Goal: Information Seeking & Learning: Learn about a topic

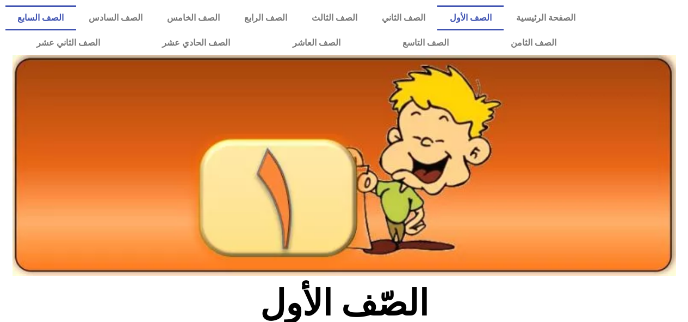
click at [76, 19] on link "الصف السابع" at bounding box center [40, 17] width 71 height 25
click at [76, 16] on link "الصف السابع" at bounding box center [40, 17] width 71 height 25
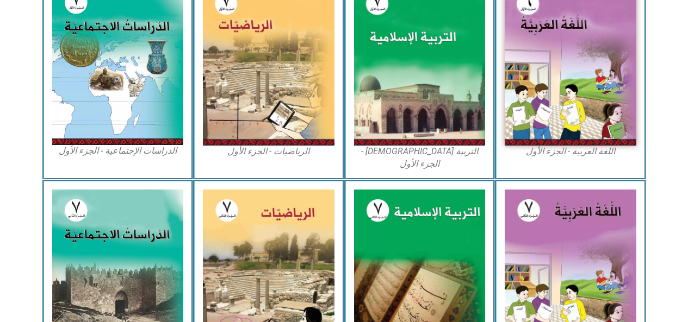
scroll to position [369, 0]
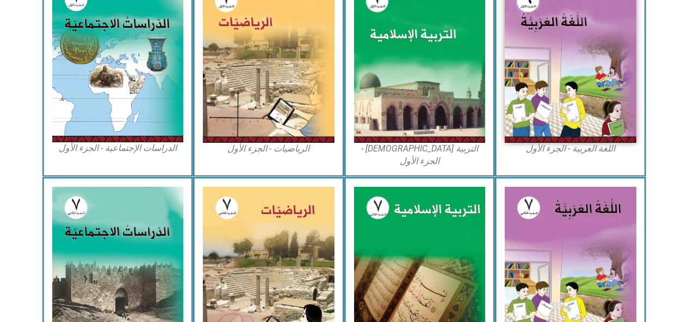
click at [530, 129] on img at bounding box center [571, 61] width 132 height 164
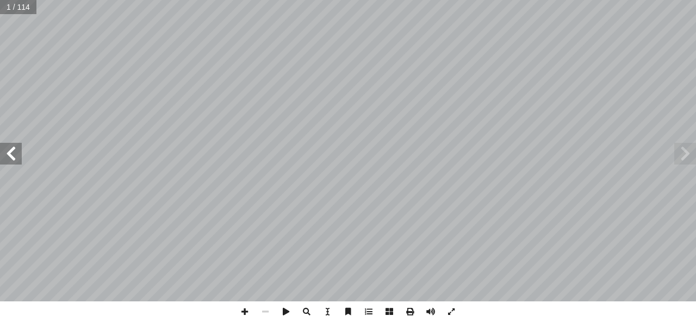
click at [6, 152] on span at bounding box center [11, 154] width 22 height 22
click at [12, 151] on span at bounding box center [11, 154] width 22 height 22
click at [14, 157] on span at bounding box center [11, 154] width 22 height 22
click at [15, 157] on span at bounding box center [11, 154] width 22 height 22
click at [15, 152] on span at bounding box center [11, 154] width 22 height 22
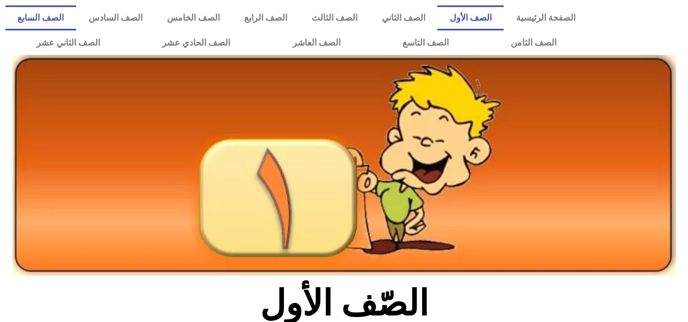
click at [76, 18] on link "الصف السابع" at bounding box center [40, 17] width 71 height 25
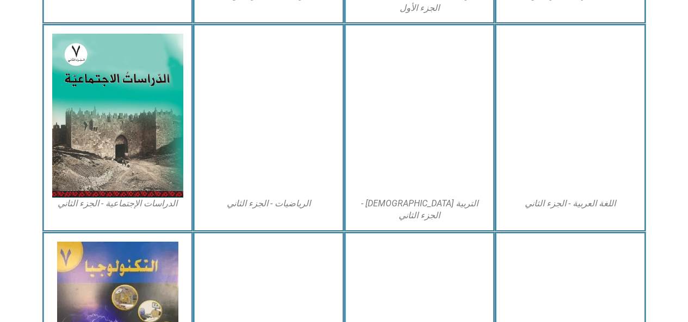
scroll to position [523, 0]
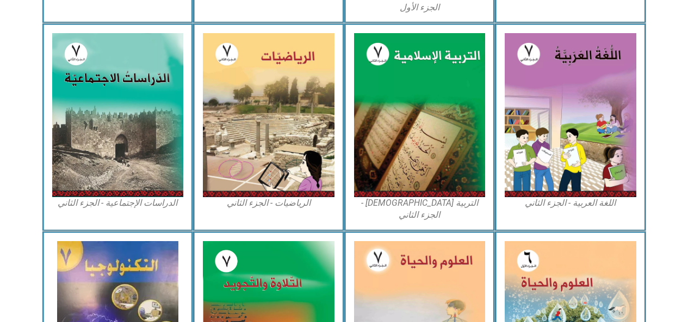
click at [426, 117] on img at bounding box center [420, 115] width 132 height 164
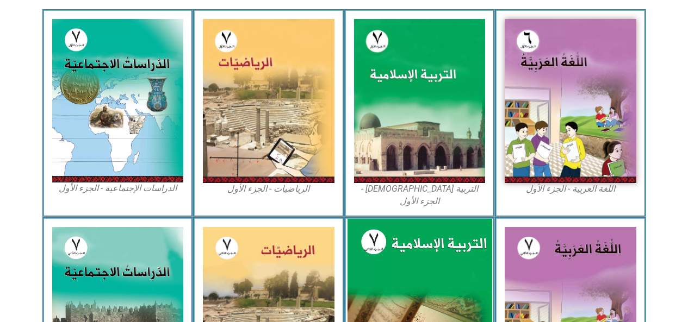
scroll to position [306, 0]
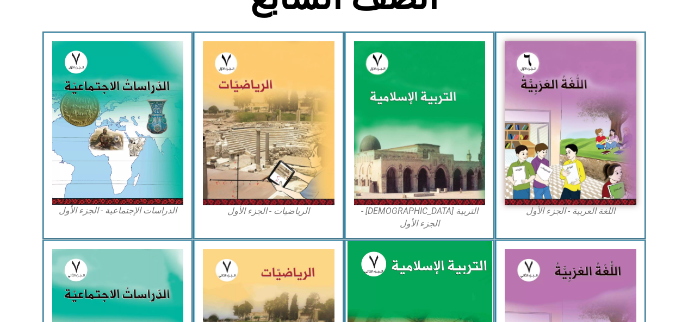
click at [439, 150] on img at bounding box center [420, 123] width 132 height 164
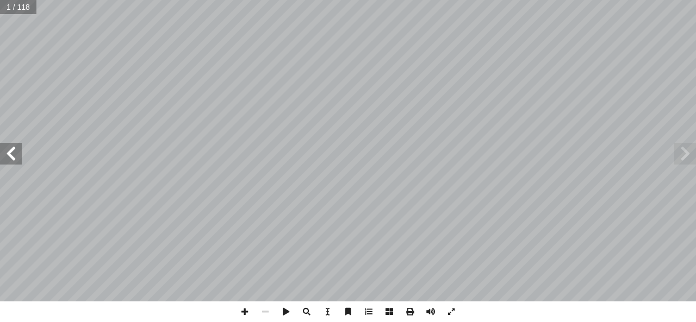
click at [16, 150] on span at bounding box center [11, 154] width 22 height 22
click at [12, 146] on span at bounding box center [11, 154] width 22 height 22
click at [8, 150] on span at bounding box center [11, 154] width 22 height 22
click at [6, 146] on span at bounding box center [11, 154] width 22 height 22
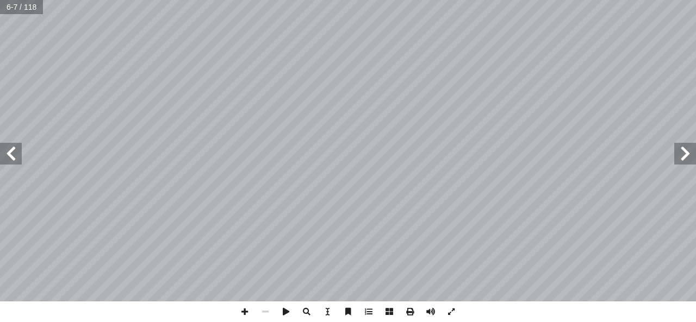
click at [15, 150] on span at bounding box center [11, 154] width 22 height 22
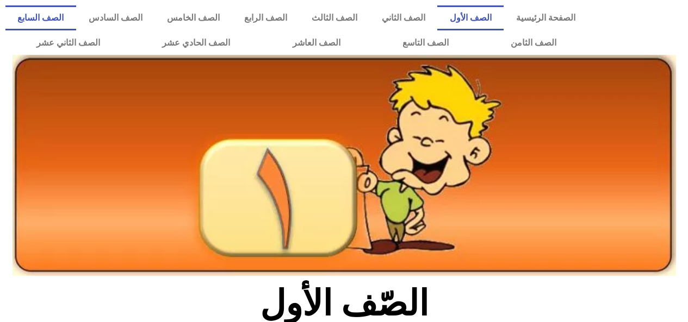
click at [76, 22] on link "الصف السابع" at bounding box center [40, 17] width 71 height 25
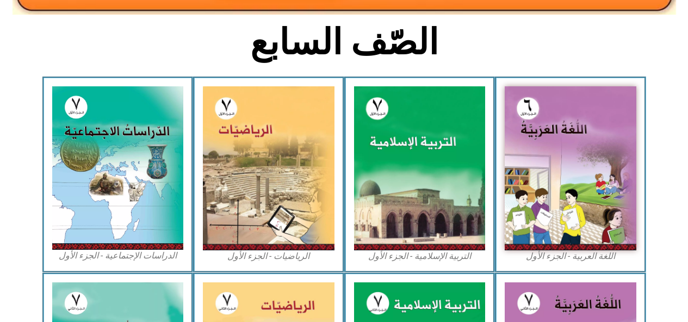
scroll to position [266, 0]
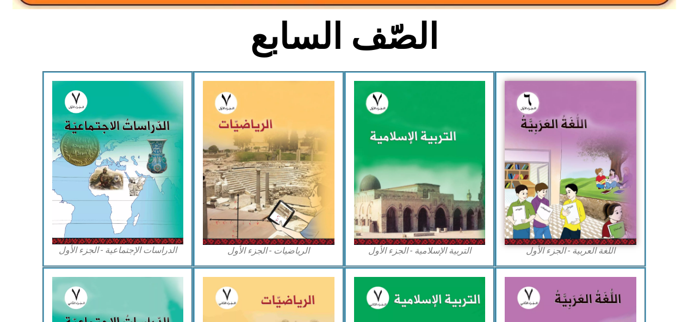
click at [135, 184] on img at bounding box center [118, 163] width 132 height 164
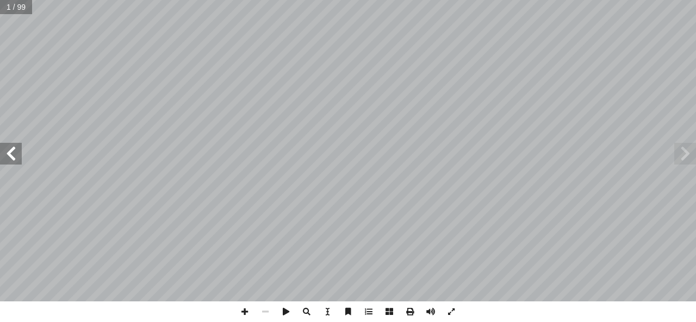
click at [12, 150] on span at bounding box center [11, 154] width 22 height 22
click at [10, 154] on span at bounding box center [11, 154] width 22 height 22
click at [15, 153] on span at bounding box center [11, 154] width 22 height 22
click at [17, 154] on span at bounding box center [11, 154] width 22 height 22
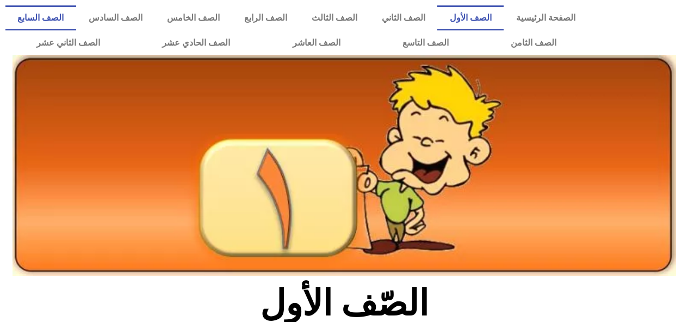
click at [76, 18] on link "الصف السابع" at bounding box center [40, 17] width 71 height 25
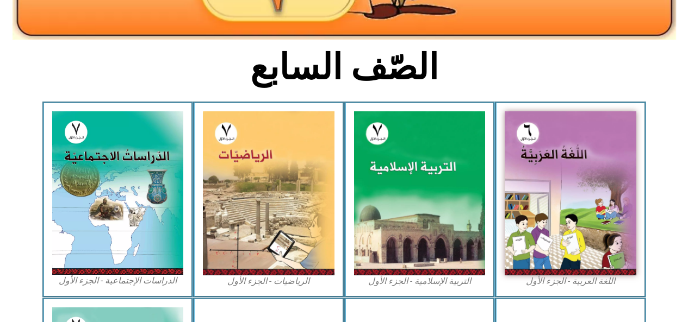
scroll to position [241, 0]
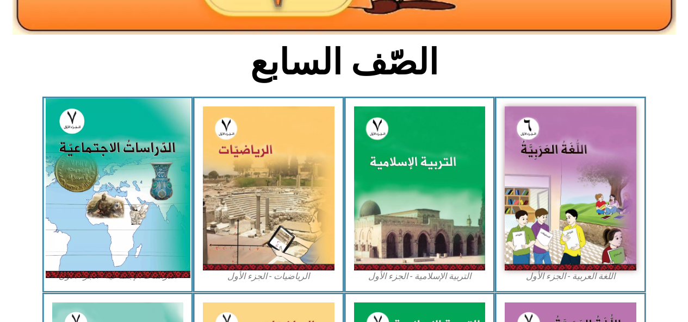
click at [121, 165] on img at bounding box center [117, 188] width 145 height 180
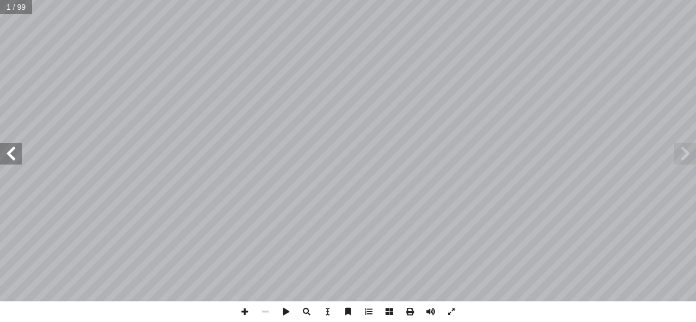
click at [9, 152] on span at bounding box center [11, 154] width 22 height 22
click at [10, 150] on span at bounding box center [11, 154] width 22 height 22
click at [12, 152] on span at bounding box center [11, 154] width 22 height 22
click at [12, 158] on span at bounding box center [11, 154] width 22 height 22
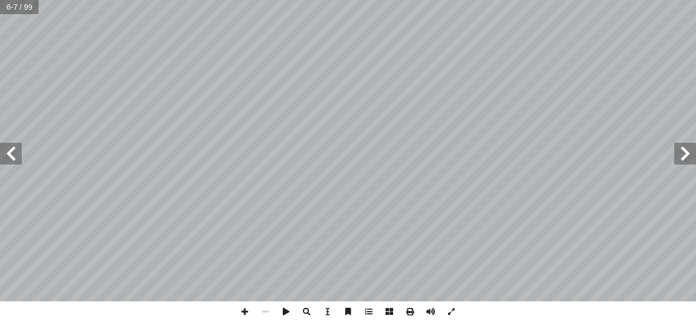
click at [12, 158] on span at bounding box center [11, 154] width 22 height 22
click at [10, 155] on span at bounding box center [11, 154] width 22 height 22
click at [10, 152] on span at bounding box center [11, 154] width 22 height 22
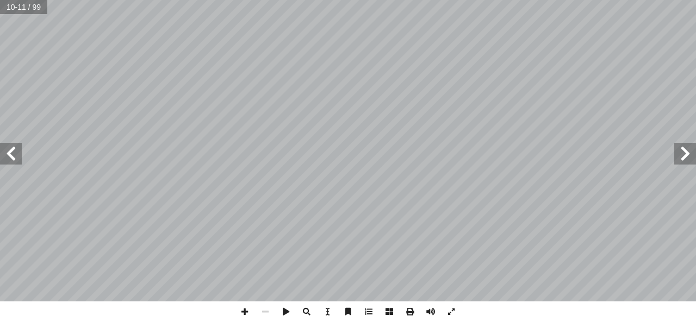
click at [10, 154] on span at bounding box center [11, 154] width 22 height 22
click at [13, 152] on span at bounding box center [11, 154] width 22 height 22
click at [687, 152] on span at bounding box center [685, 154] width 22 height 22
